Goal: Transaction & Acquisition: Obtain resource

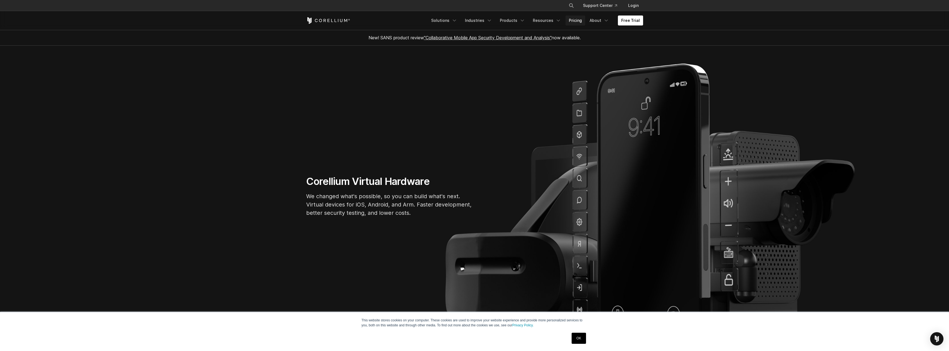
click at [581, 20] on link "Pricing" at bounding box center [575, 21] width 20 height 10
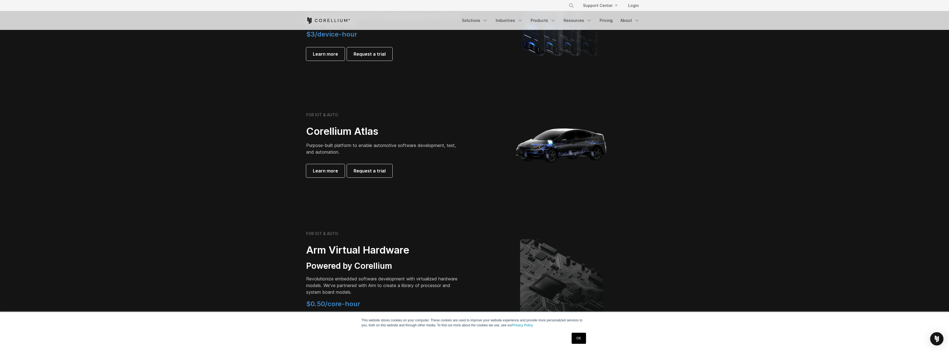
scroll to position [663, 0]
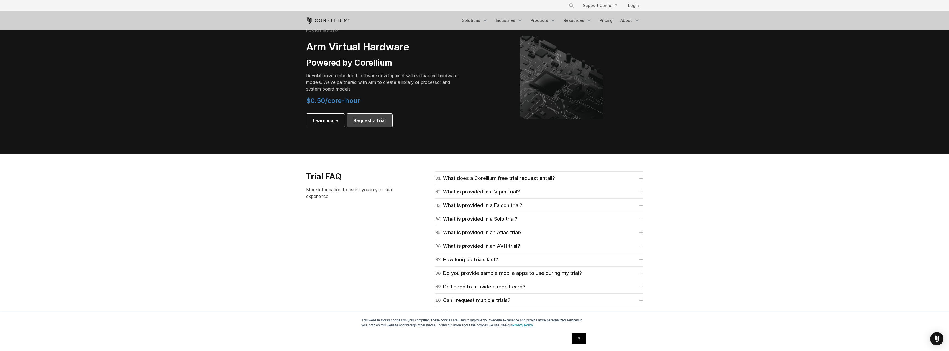
click at [382, 123] on span "Request a trial" at bounding box center [370, 120] width 32 height 7
click at [611, 18] on link "Pricing" at bounding box center [606, 21] width 20 height 10
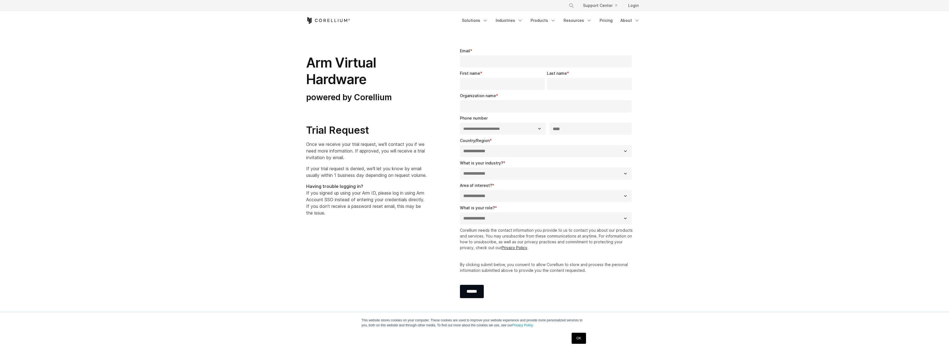
select select "**"
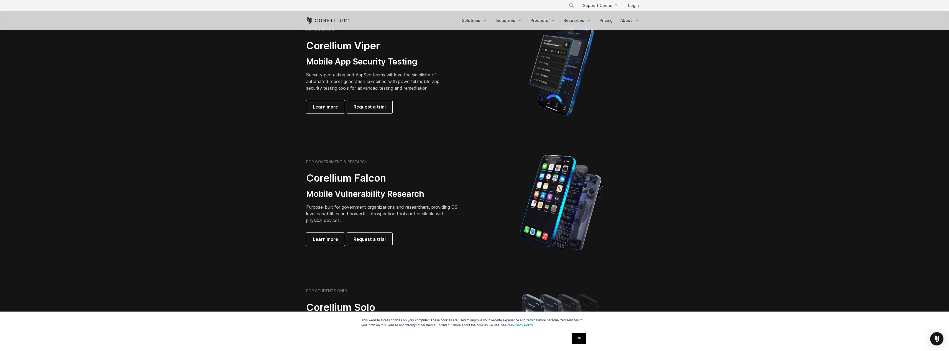
scroll to position [139, 0]
drag, startPoint x: 399, startPoint y: 85, endPoint x: 435, endPoint y: 85, distance: 35.7
click at [435, 85] on p "Security pentesting and AppSec teams will love the simplicity of automated repo…" at bounding box center [377, 82] width 142 height 20
drag, startPoint x: 327, startPoint y: 206, endPoint x: 436, endPoint y: 220, distance: 109.8
click at [436, 220] on p "Purpose-built for government organizations and researchers, providing OS-level …" at bounding box center [383, 214] width 155 height 20
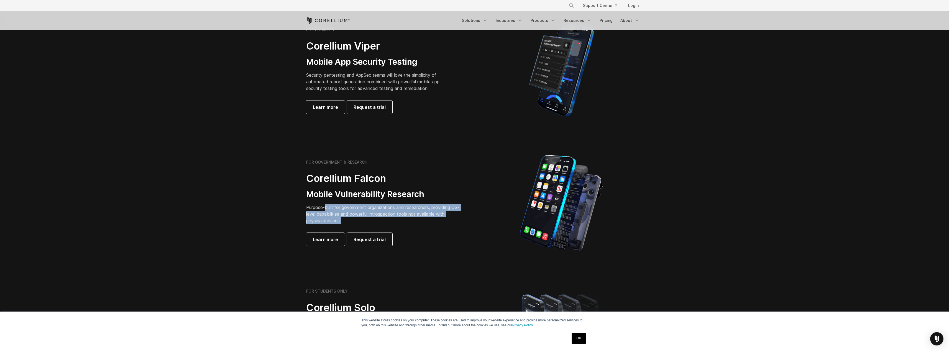
click at [436, 220] on p "Purpose-built for government organizations and researchers, providing OS-level …" at bounding box center [383, 214] width 155 height 20
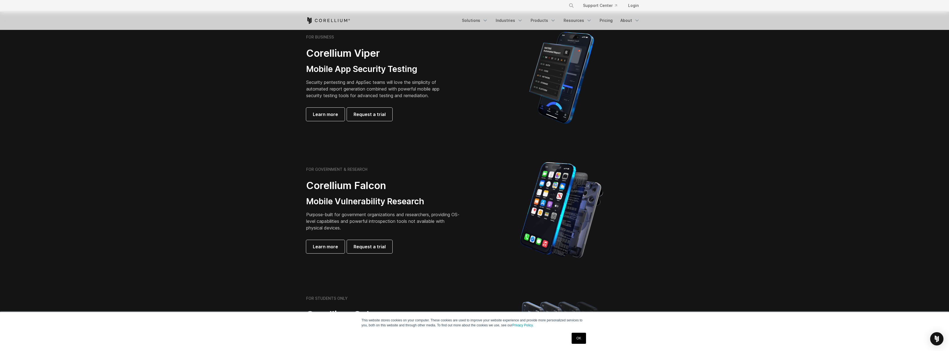
scroll to position [77, 0]
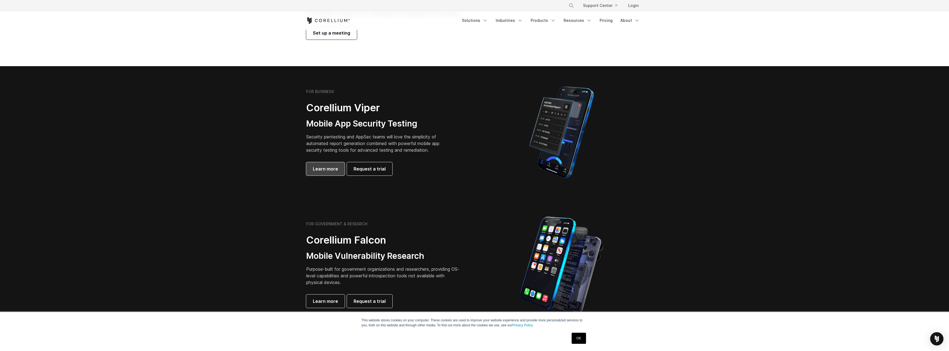
click at [317, 171] on span "Learn more" at bounding box center [325, 169] width 25 height 7
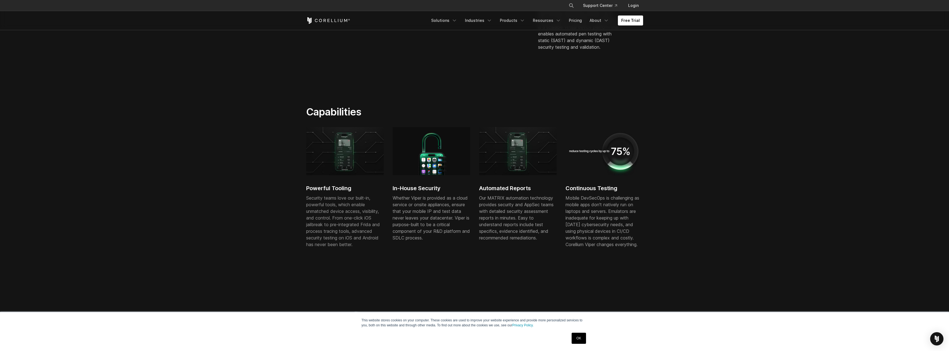
scroll to position [271, 0]
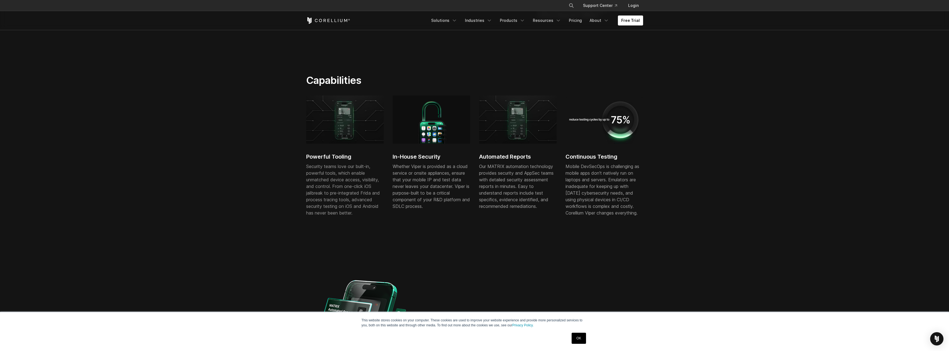
drag, startPoint x: 501, startPoint y: 170, endPoint x: 553, endPoint y: 190, distance: 55.8
click at [553, 190] on div "Our MATRIX automation technology provides security and AppSec teams with detail…" at bounding box center [518, 186] width 78 height 47
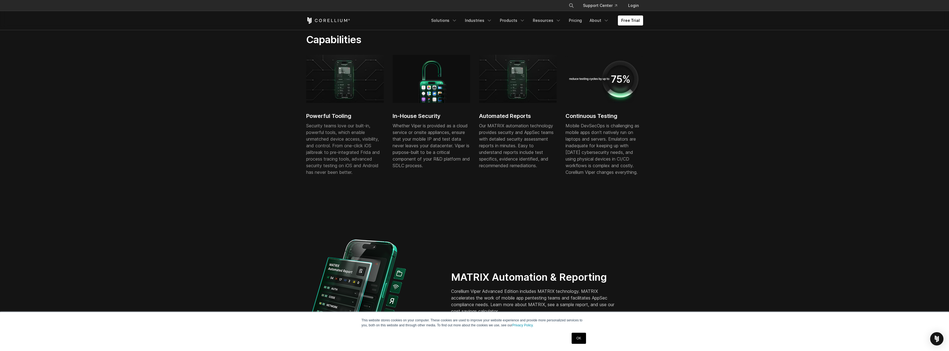
scroll to position [479, 0]
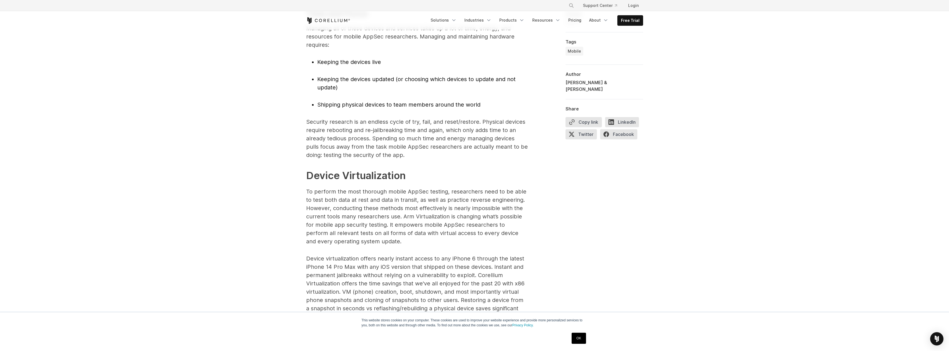
scroll to position [1112, 0]
